Goal: Task Accomplishment & Management: Use online tool/utility

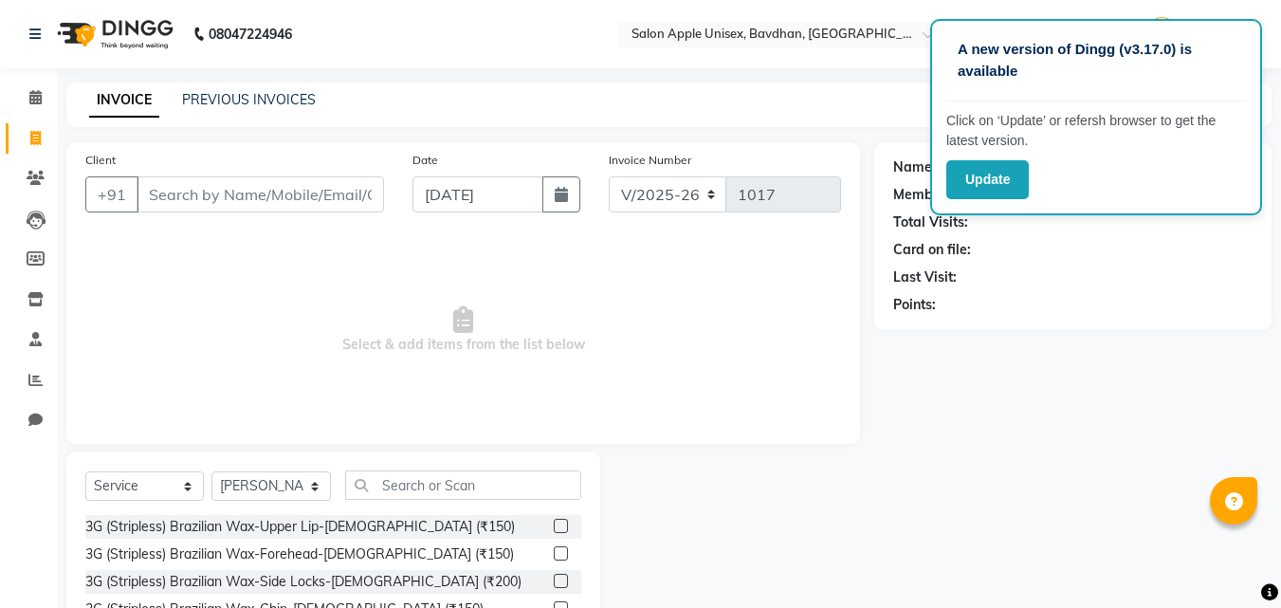
select select "474"
select select "service"
select select "14344"
click at [859, 439] on div "Client +91 Date [DATE] Invoice Number V/2025 V/[PHONE_NUMBER] Select & add item…" at bounding box center [463, 436] width 822 height 589
click at [976, 173] on button "Update" at bounding box center [987, 179] width 82 height 39
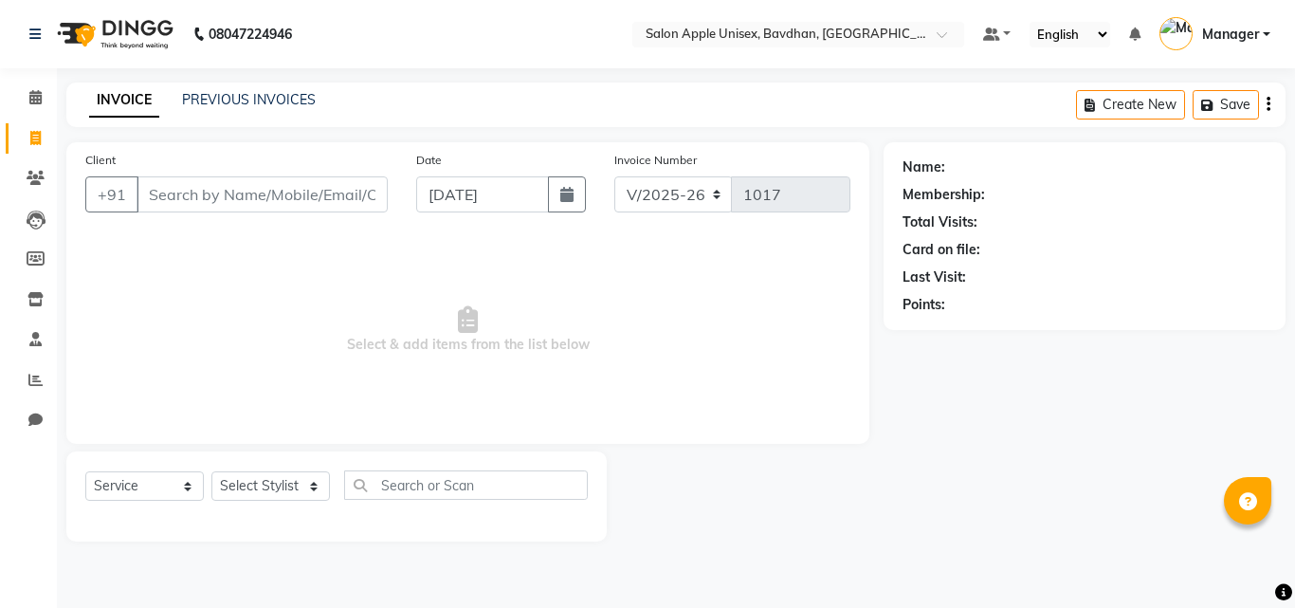
select select "474"
select select "service"
select select "14344"
